Goal: Information Seeking & Learning: Learn about a topic

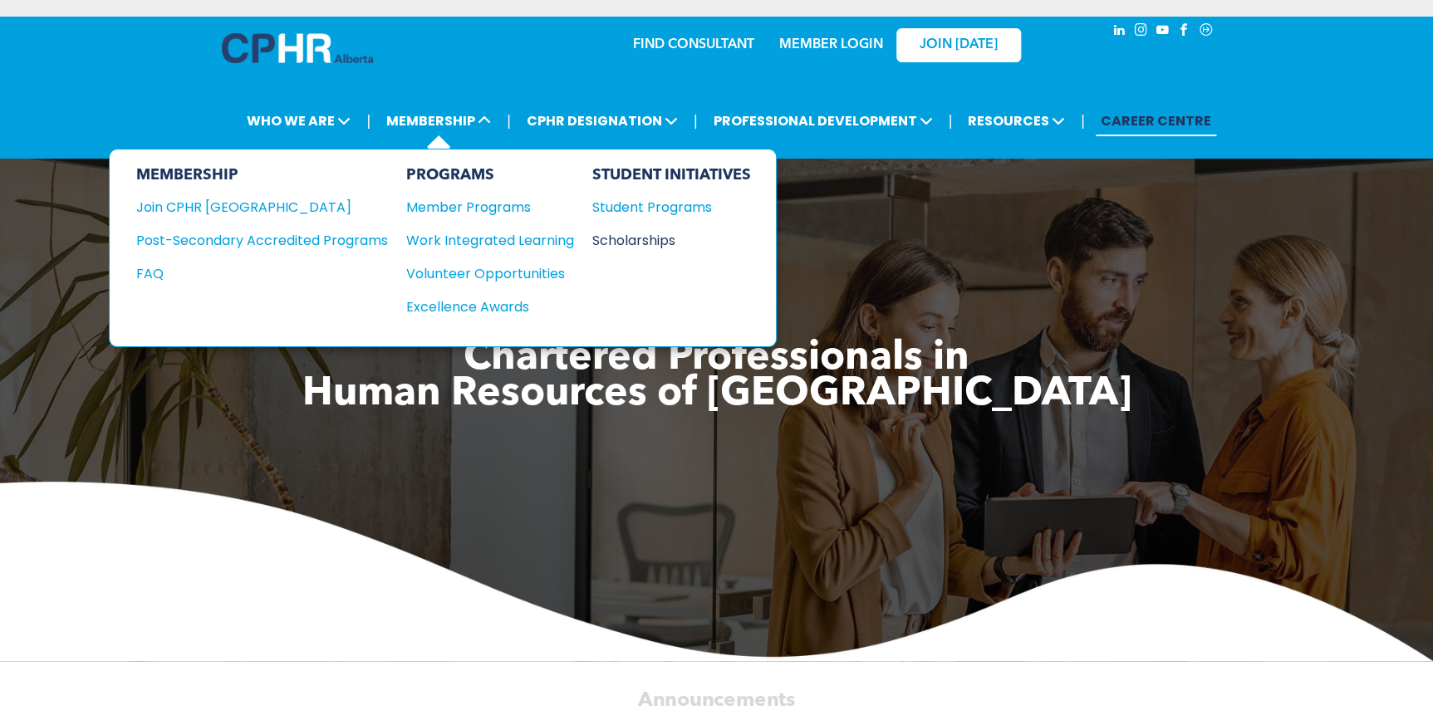
click at [655, 240] on div "Scholarships" at bounding box center [663, 240] width 143 height 21
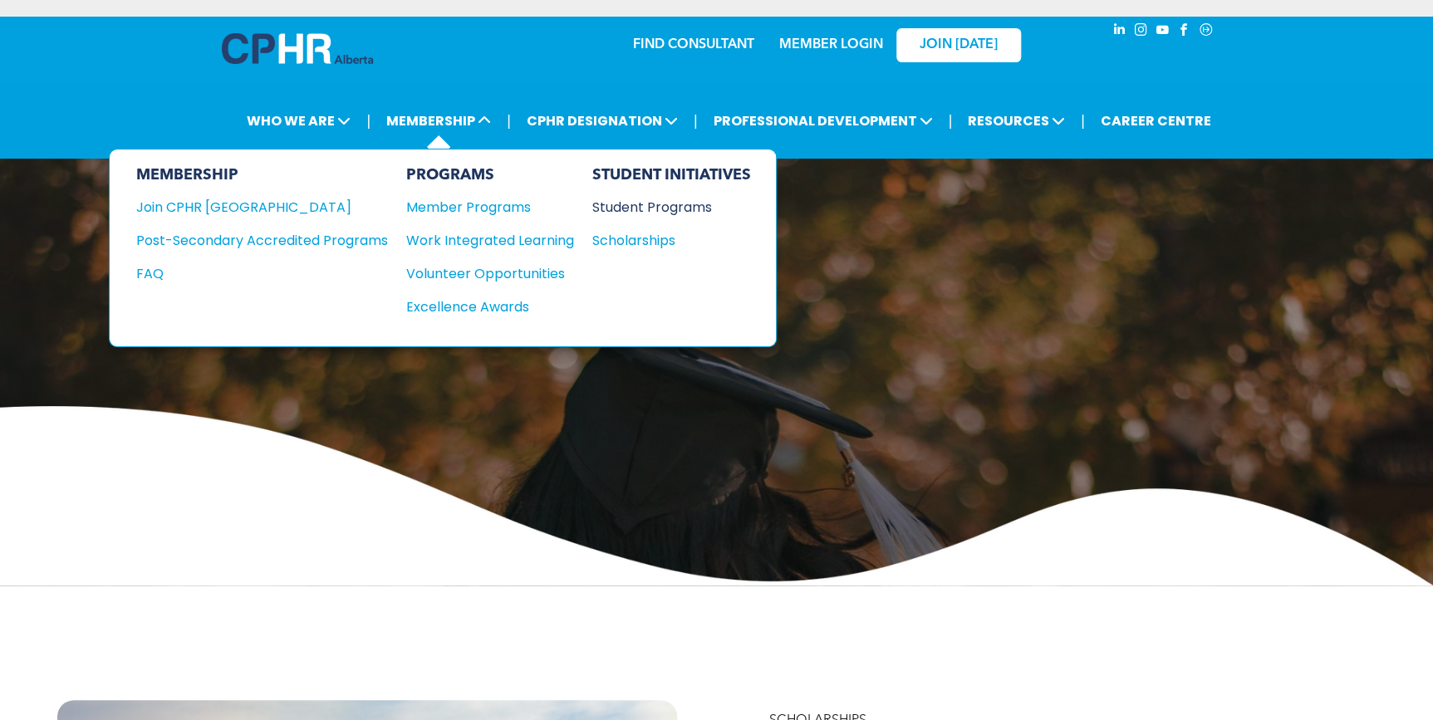
click at [645, 204] on div "Student Programs" at bounding box center [663, 207] width 143 height 21
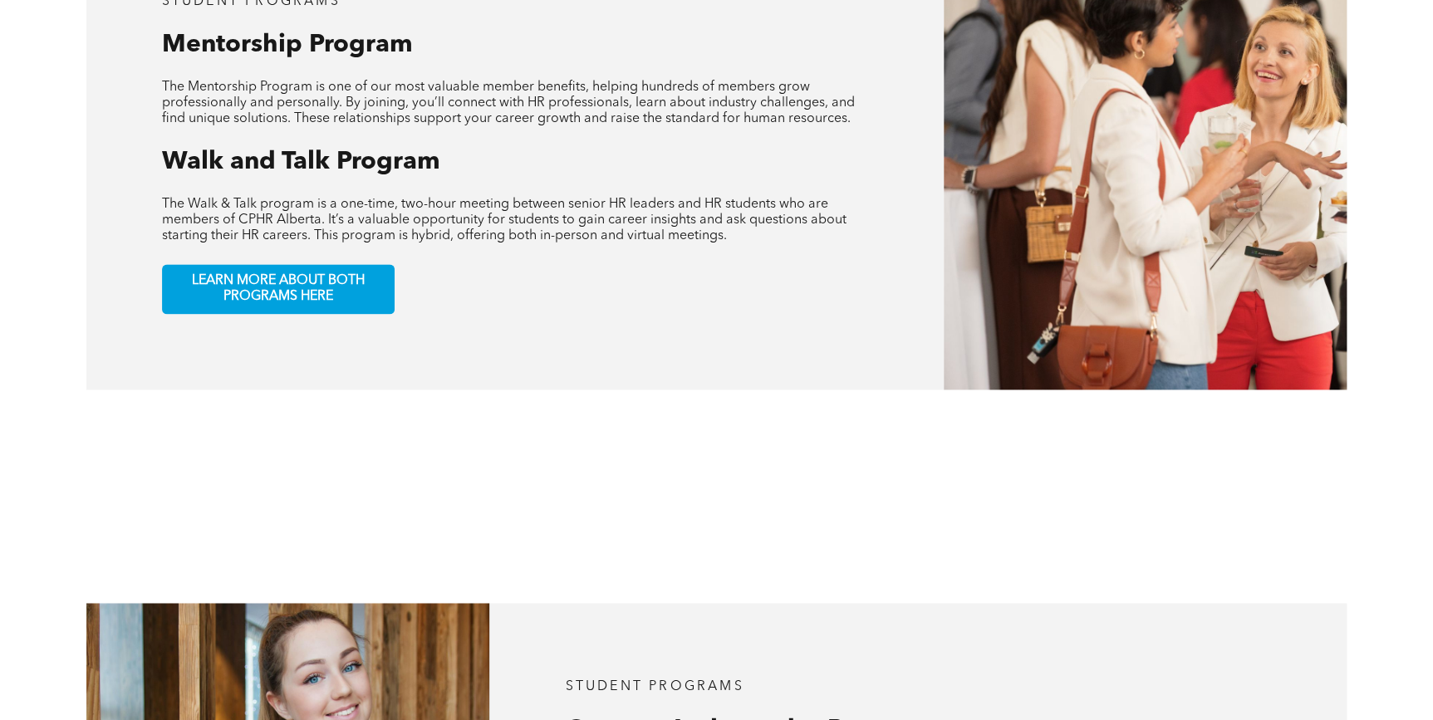
scroll to position [905, 0]
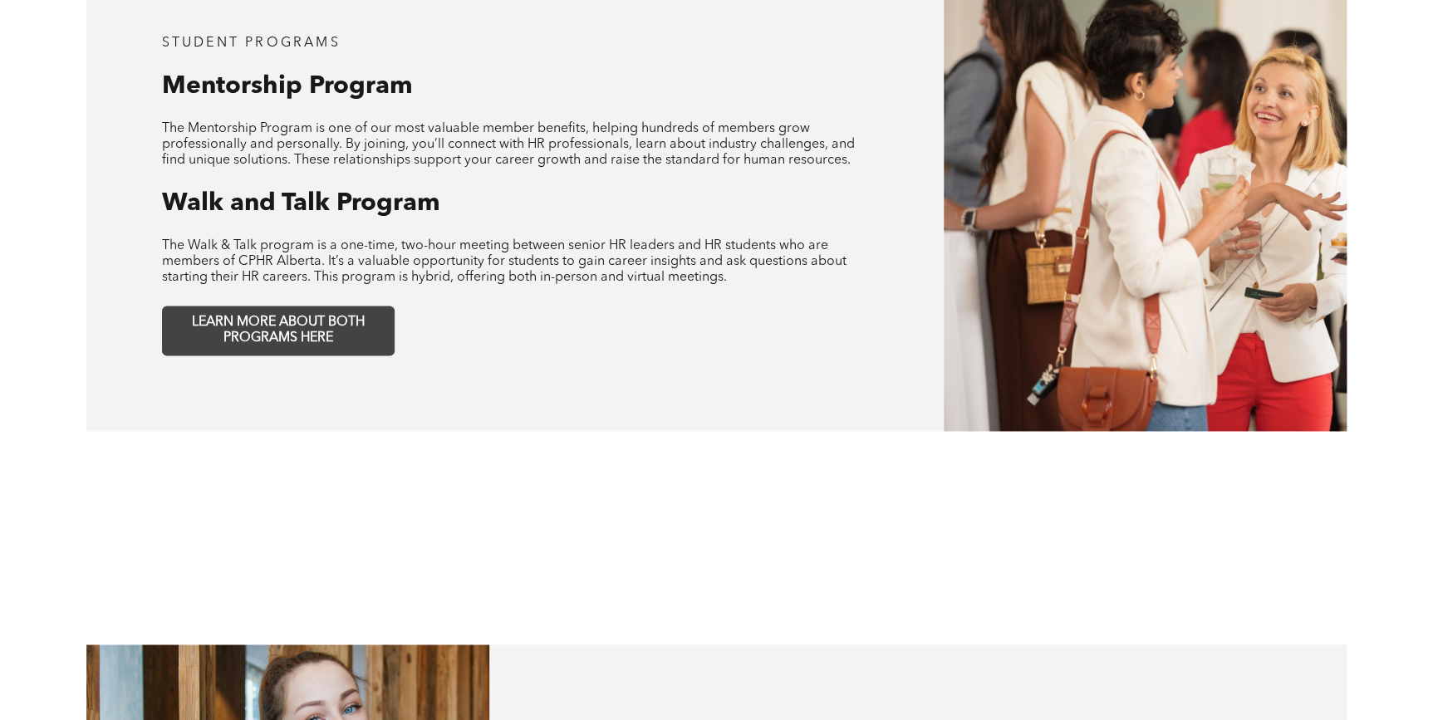
click at [356, 315] on span "LEARN MORE ABOUT BOTH PROGRAMS HERE" at bounding box center [278, 331] width 219 height 32
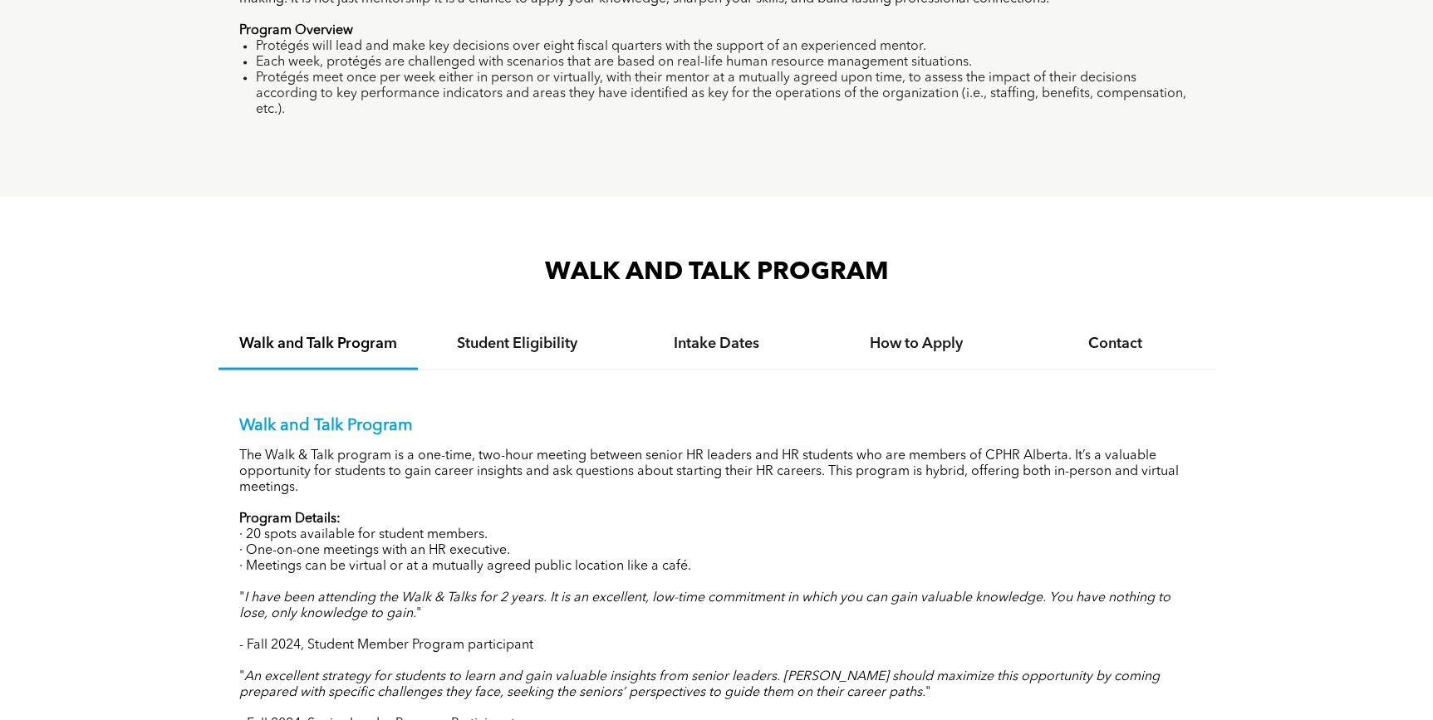
scroll to position [1510, 0]
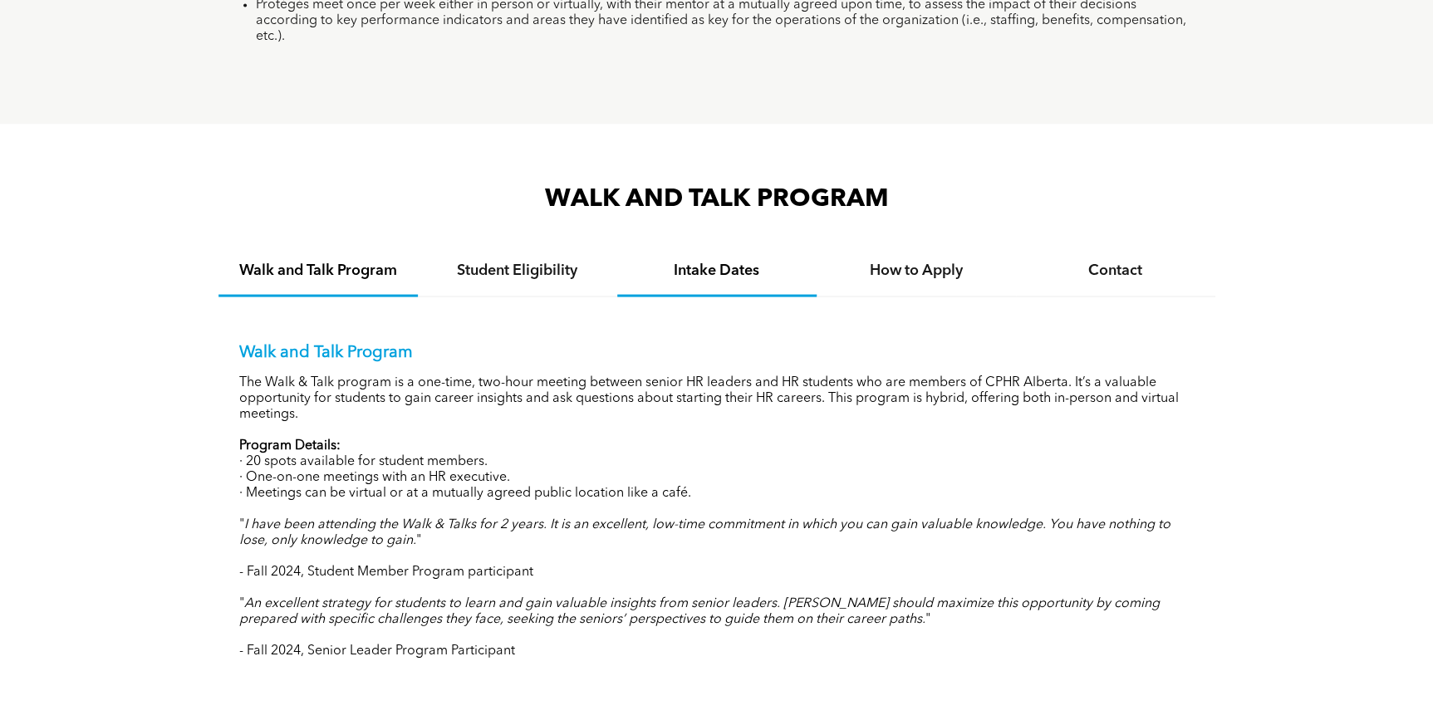
click at [709, 261] on h4 "Intake Dates" at bounding box center [716, 270] width 169 height 18
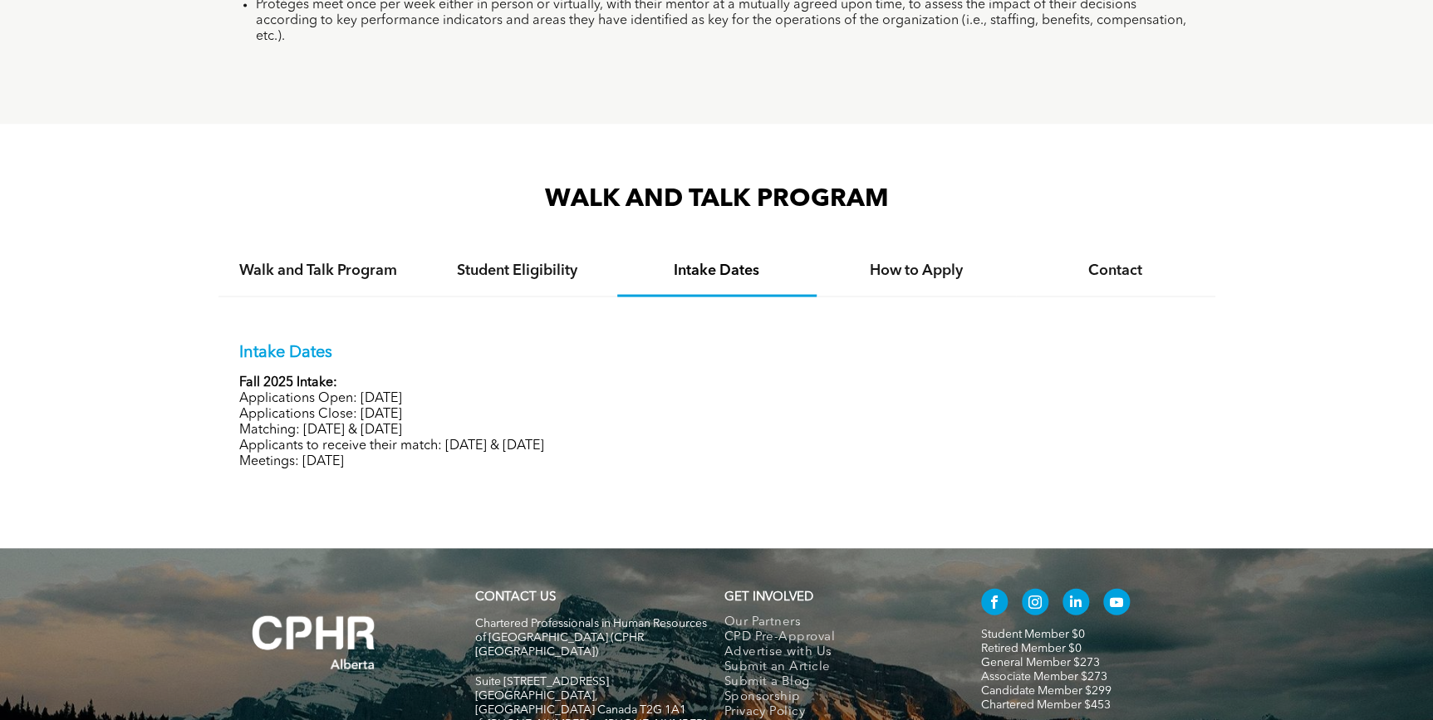
drag, startPoint x: 340, startPoint y: 378, endPoint x: 502, endPoint y: 402, distance: 163.8
click at [502, 402] on div "Intake Dates Fall 2025 Intake: Applications Open: [DATE] Applications Close: [D…" at bounding box center [716, 405] width 955 height 127
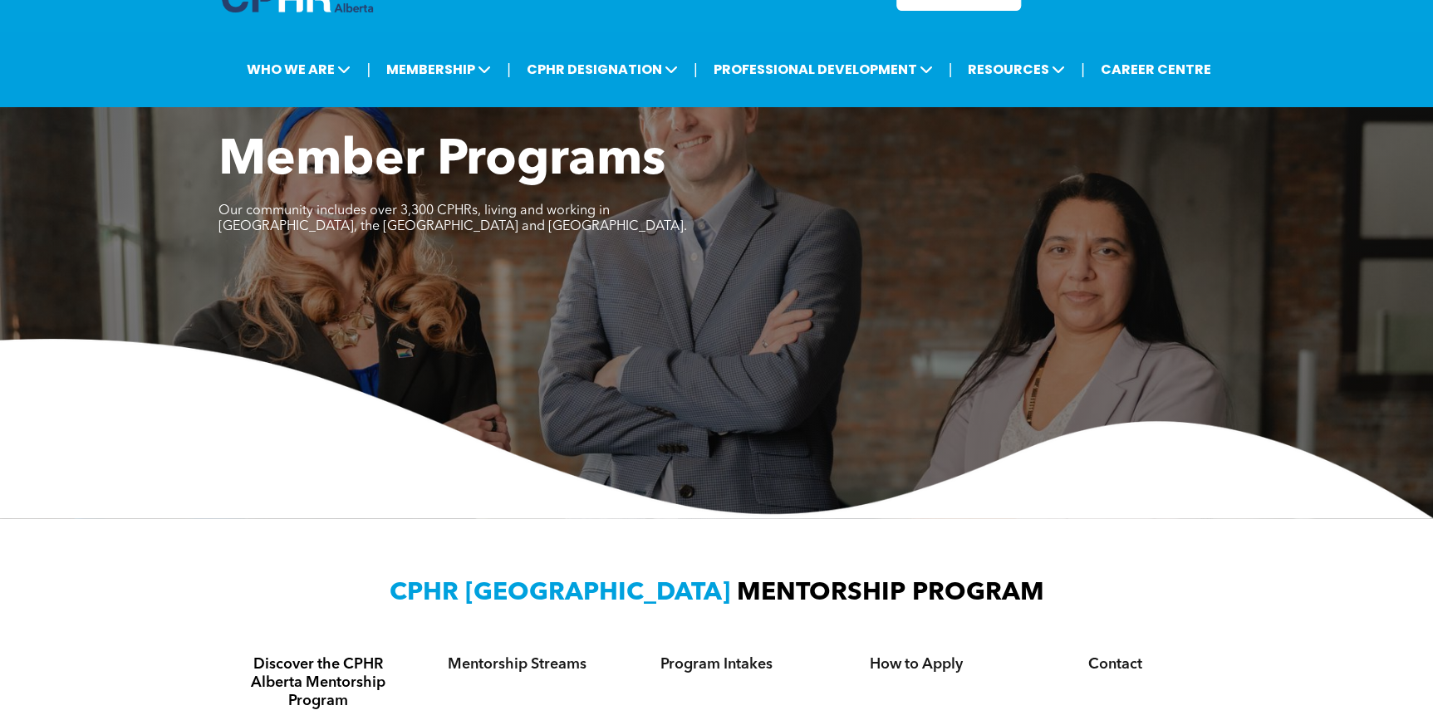
scroll to position [0, 0]
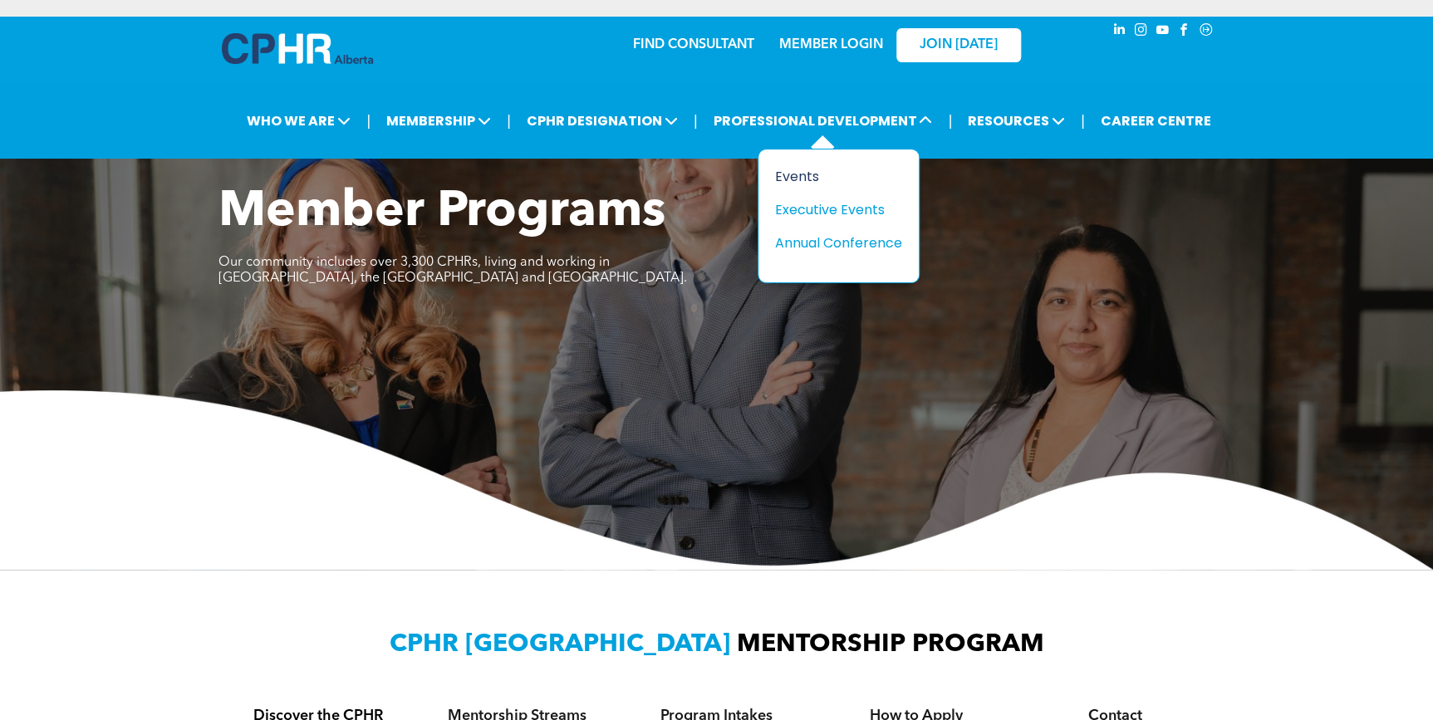
click at [810, 174] on div "Events" at bounding box center [832, 176] width 115 height 21
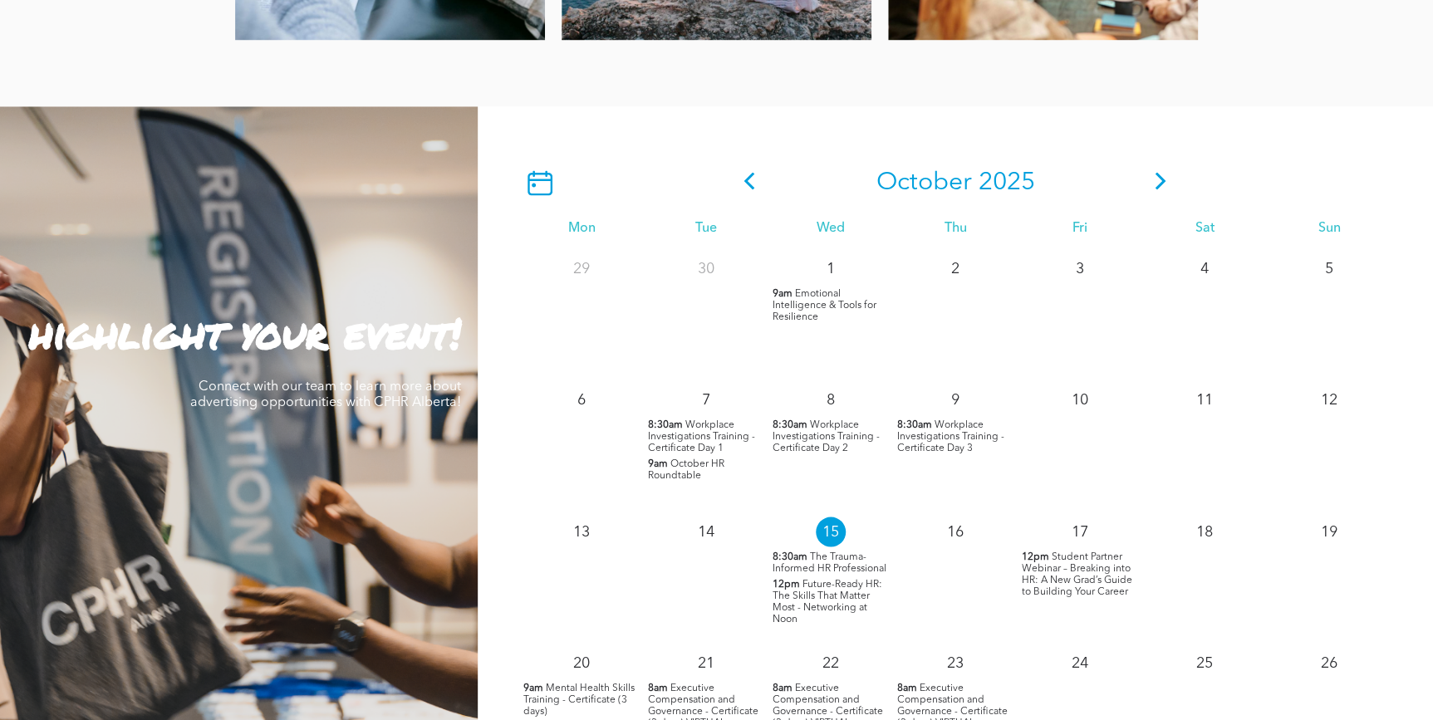
scroll to position [1359, 0]
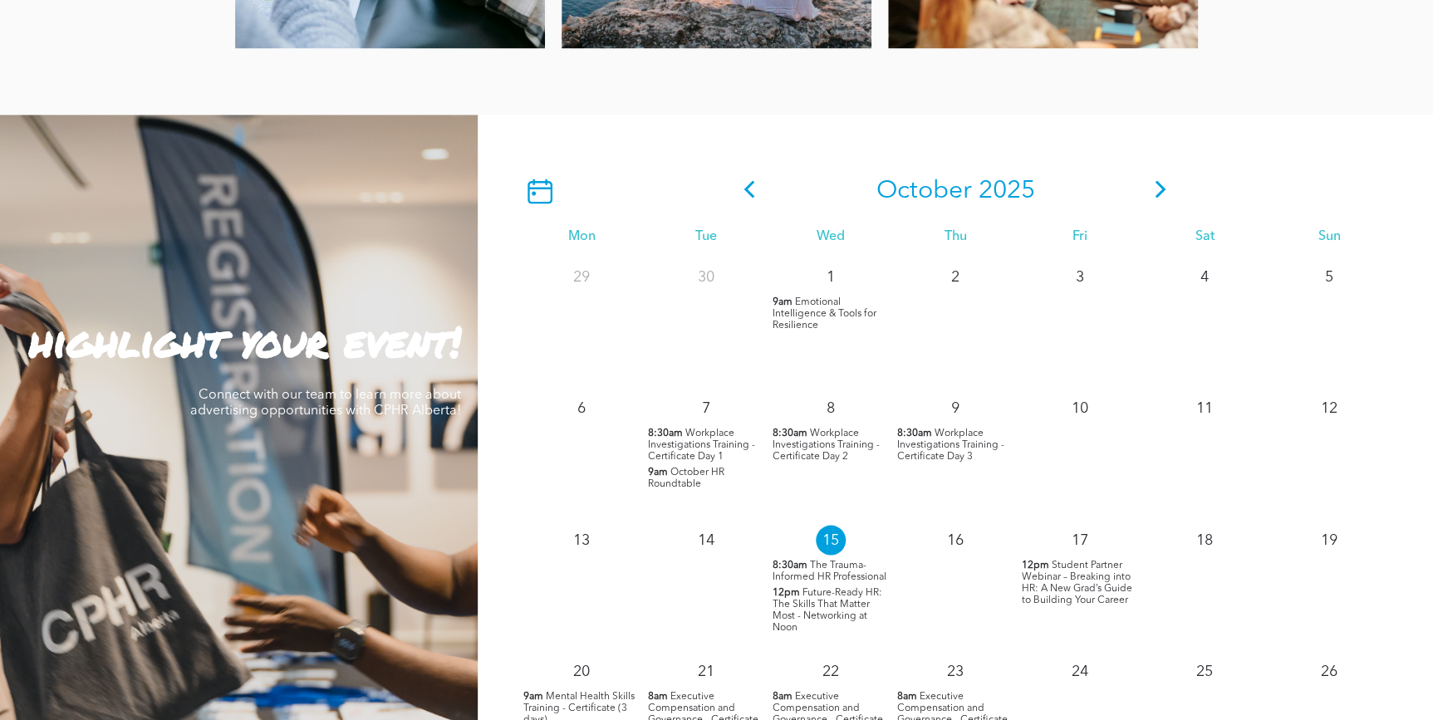
click at [1150, 188] on icon at bounding box center [1160, 188] width 25 height 17
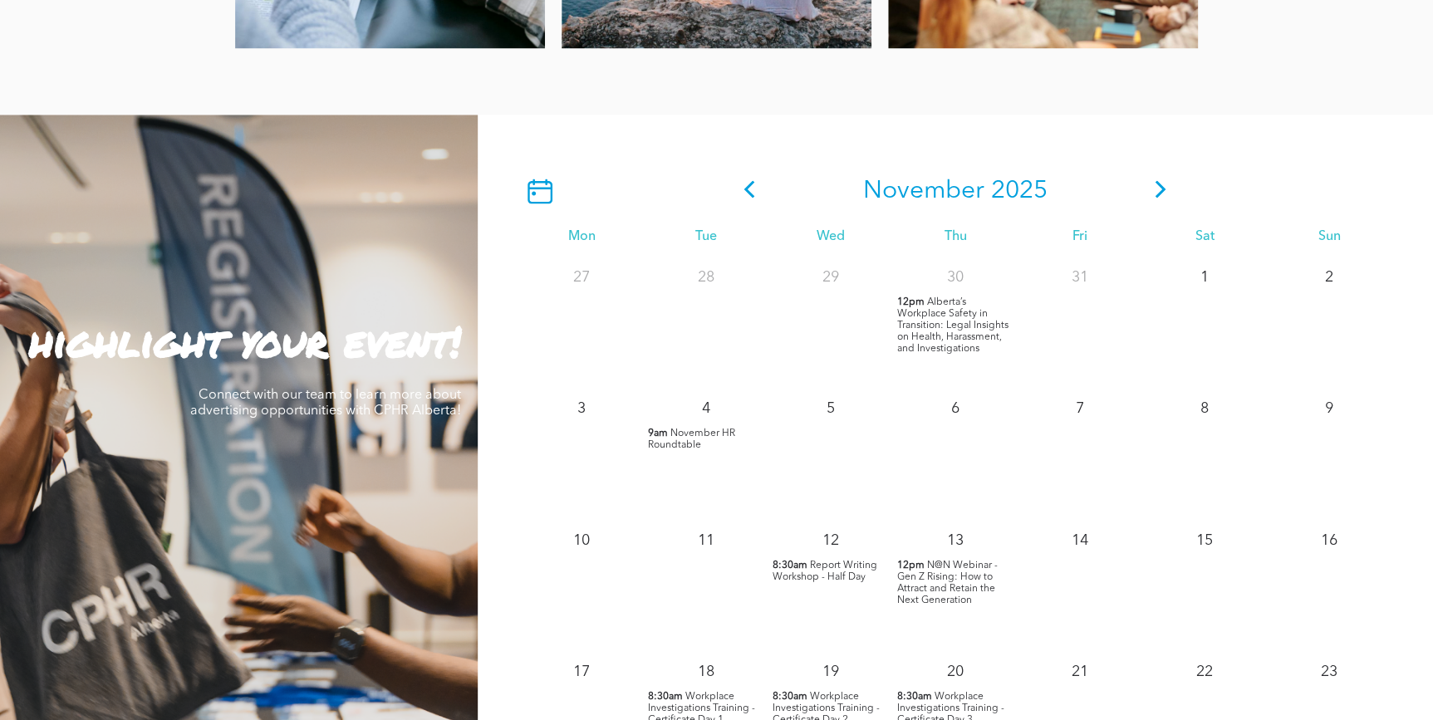
click at [1157, 194] on icon at bounding box center [1160, 188] width 25 height 17
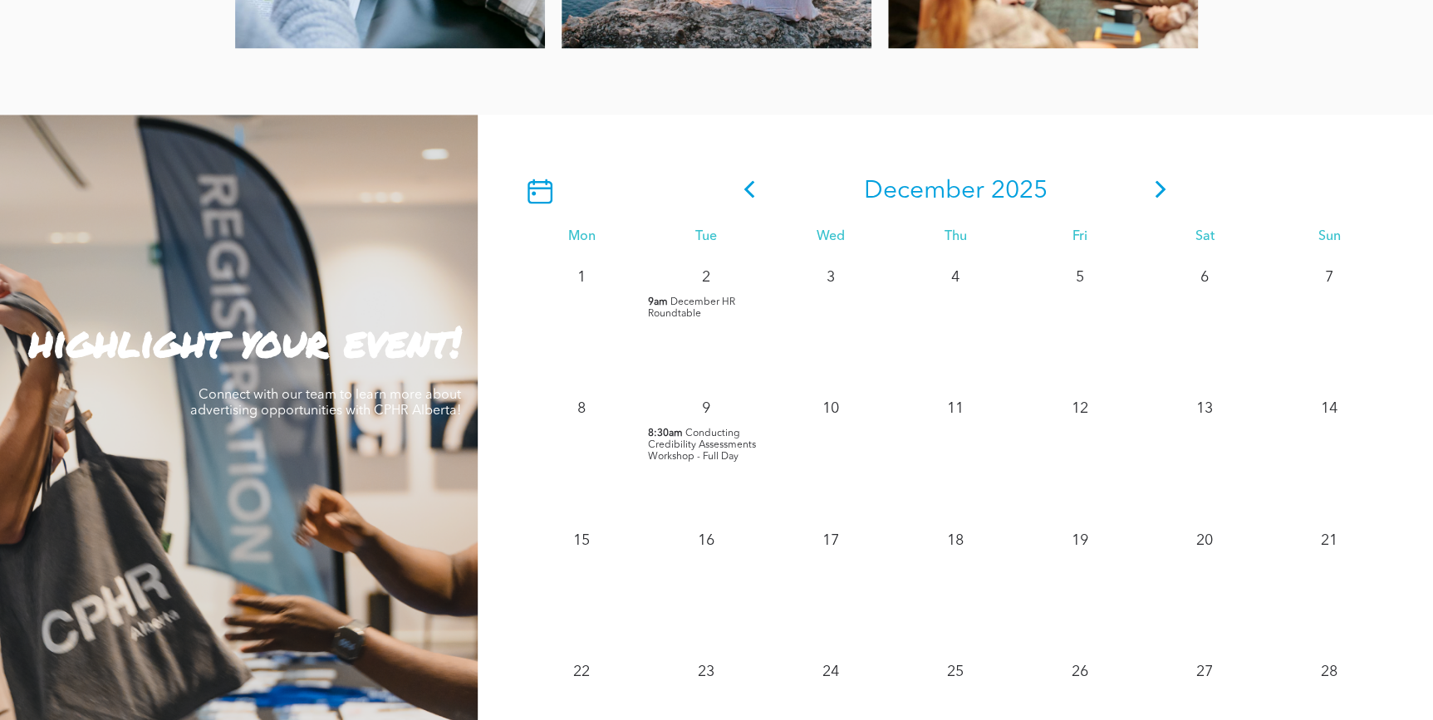
click at [753, 194] on icon at bounding box center [749, 188] width 25 height 17
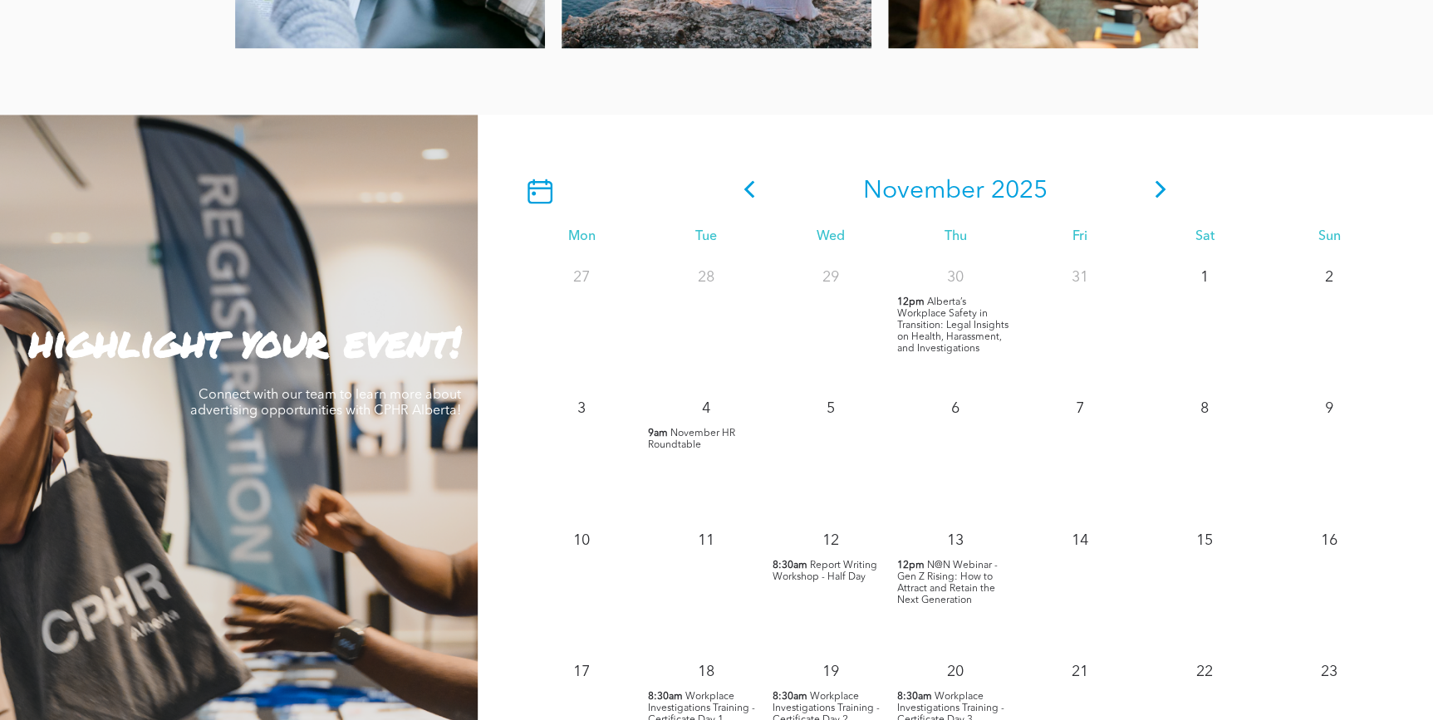
click at [708, 438] on span "November HR Roundtable" at bounding box center [691, 439] width 87 height 22
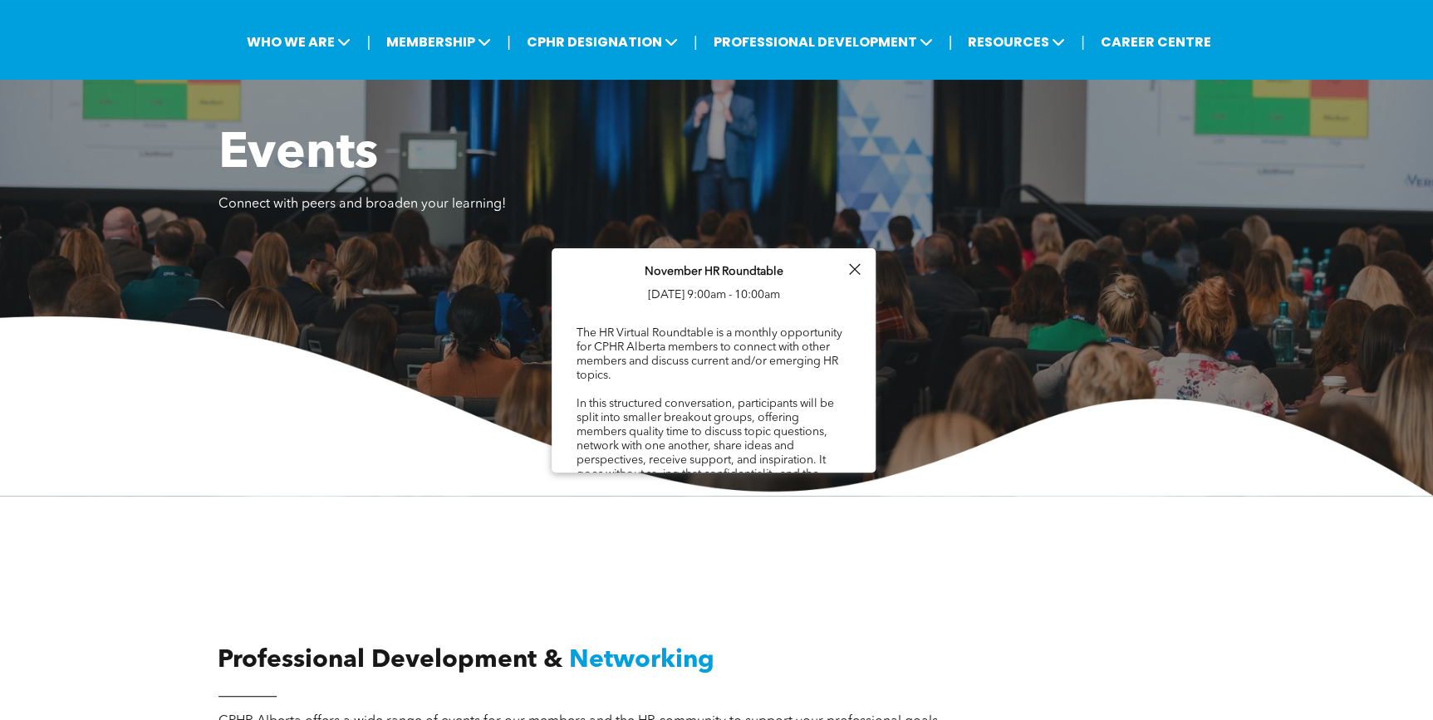
scroll to position [0, 0]
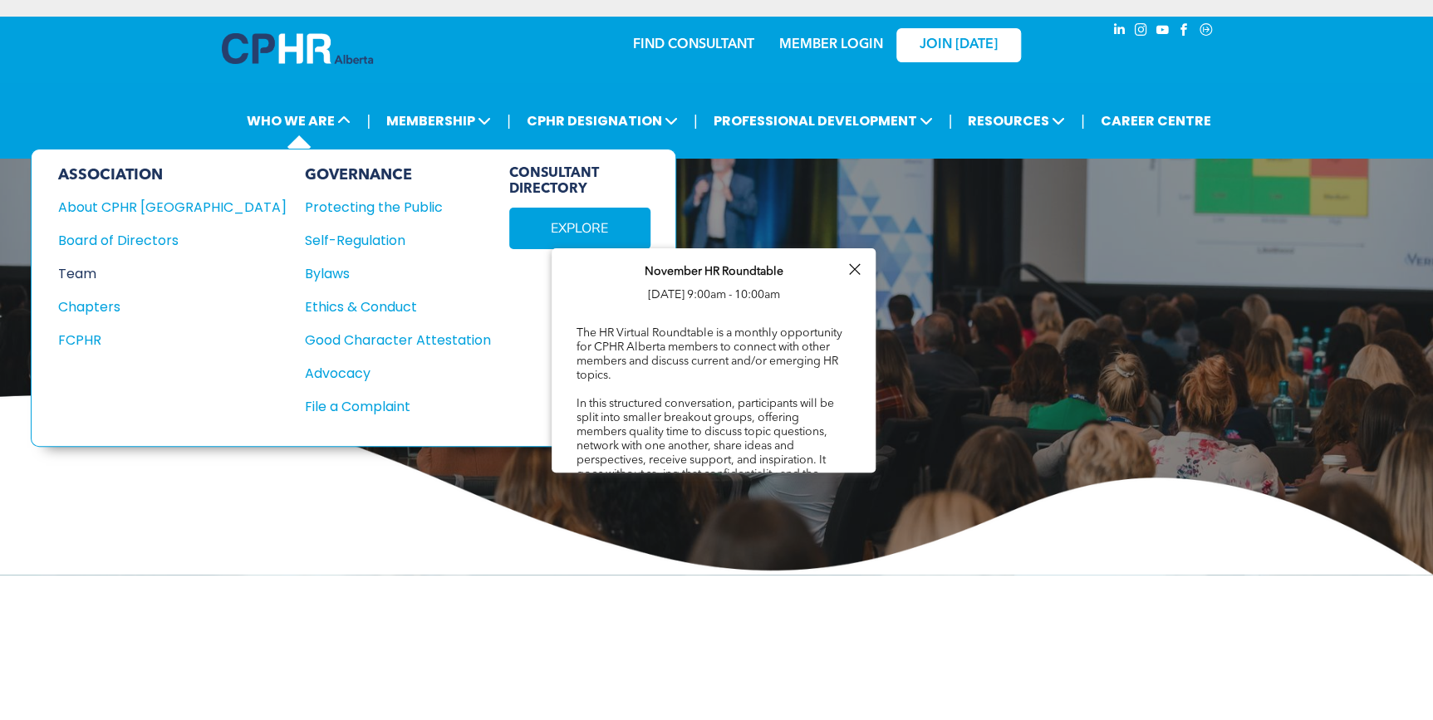
click at [85, 271] on div "Team" at bounding box center [161, 273] width 206 height 21
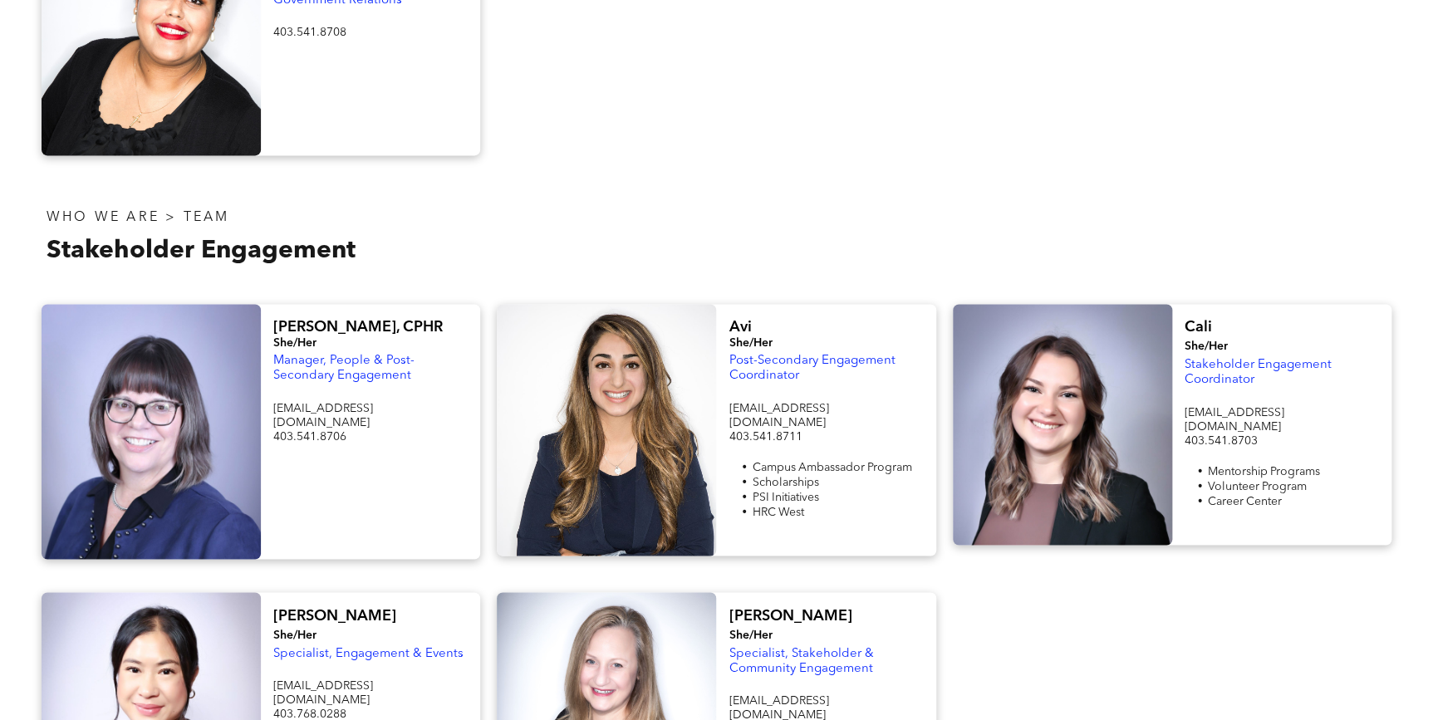
scroll to position [1208, 0]
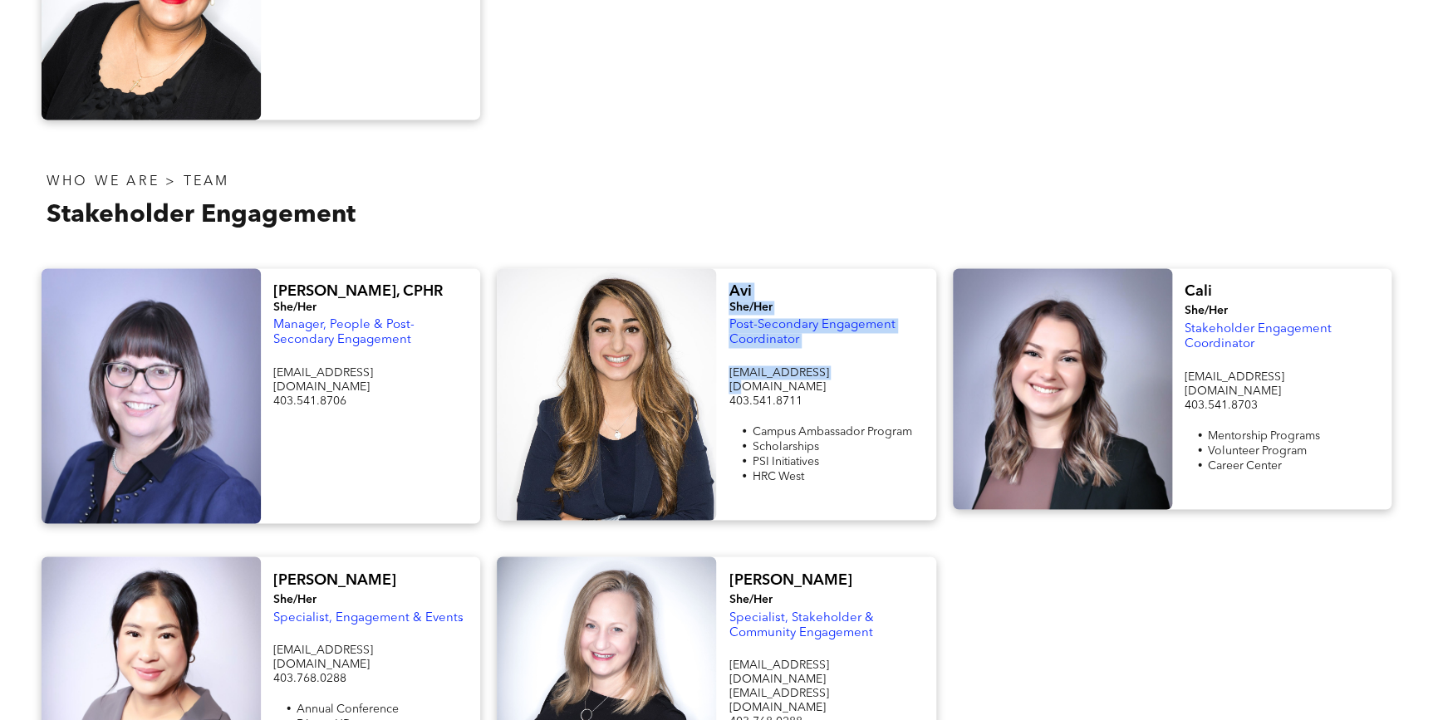
drag, startPoint x: 831, startPoint y: 369, endPoint x: 722, endPoint y: 291, distance: 134.6
click at [722, 291] on div "Avi She/Her Post-Secondary Engagement Coordinator student@cphrab.ca 403.541.871…" at bounding box center [825, 394] width 219 height 252
copy div "Avi She/Her Post-Secondary Engagement Coordinator student@cphrab.ca"
